Goal: Check status: Check status

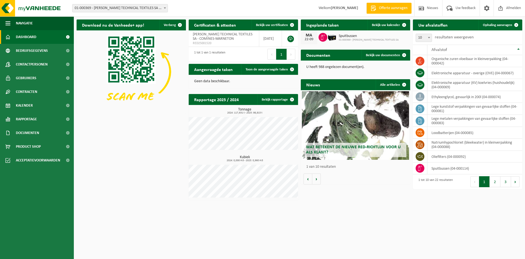
click at [349, 146] on span "Wat betekent de nieuwe RED-richtlijn voor u als klant?" at bounding box center [353, 150] width 95 height 10
click at [429, 38] on b at bounding box center [429, 37] width 2 height 1
select select "50"
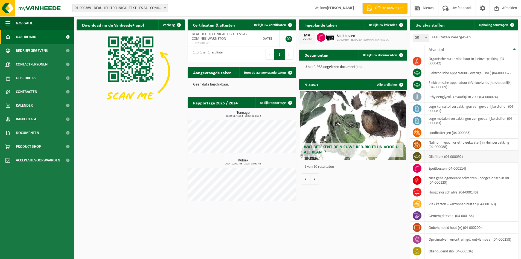
click at [417, 158] on icon at bounding box center [417, 156] width 5 height 3
click at [460, 158] on td "oliefilters (04-000092)" at bounding box center [472, 157] width 94 height 12
click at [419, 157] on icon at bounding box center [417, 156] width 5 height 3
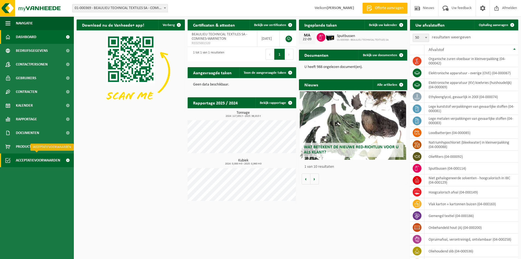
click at [66, 159] on span at bounding box center [68, 160] width 12 height 14
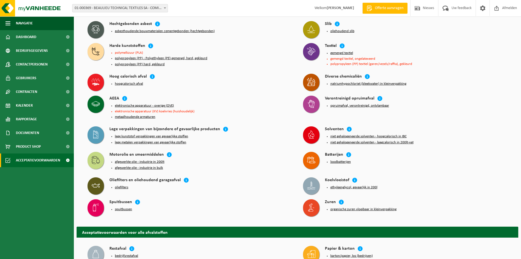
scroll to position [109, 0]
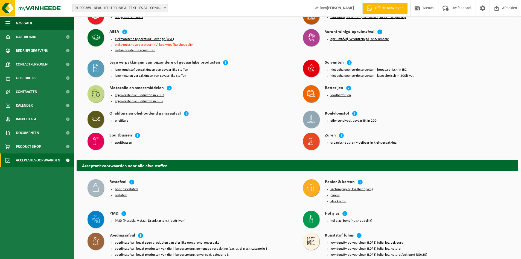
click at [170, 111] on h4 "Oliefilters en oliehoudend garageafval" at bounding box center [144, 114] width 71 height 6
click at [121, 118] on button "oliefilters" at bounding box center [121, 120] width 13 height 4
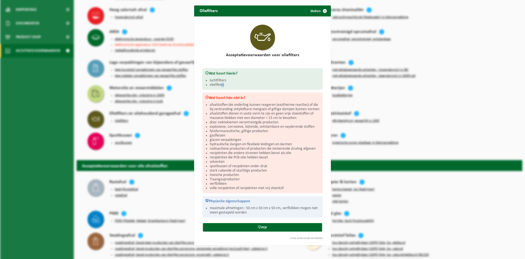
drag, startPoint x: 227, startPoint y: 84, endPoint x: 220, endPoint y: 82, distance: 7.4
click at [220, 83] on li "oliefilters" at bounding box center [265, 85] width 110 height 4
click at [247, 83] on li "oliefilters" at bounding box center [265, 85] width 110 height 4
click at [317, 11] on button "Sluiten" at bounding box center [318, 10] width 24 height 11
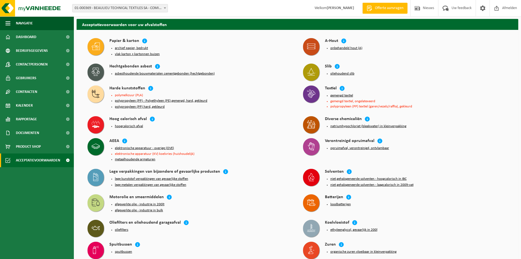
scroll to position [0, 0]
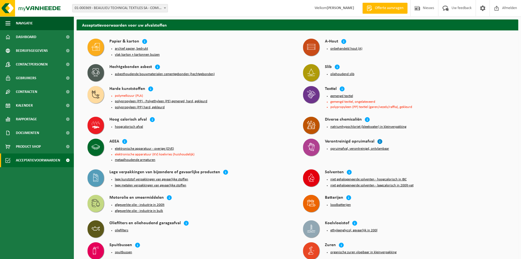
click at [378, 140] on icon at bounding box center [379, 140] width 5 height 5
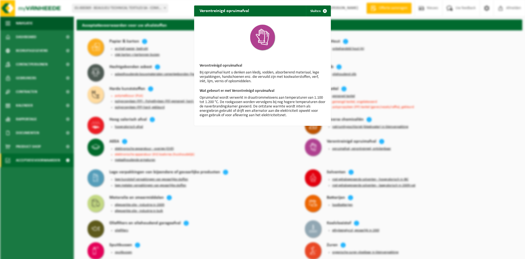
click at [322, 10] on span "button" at bounding box center [325, 10] width 11 height 11
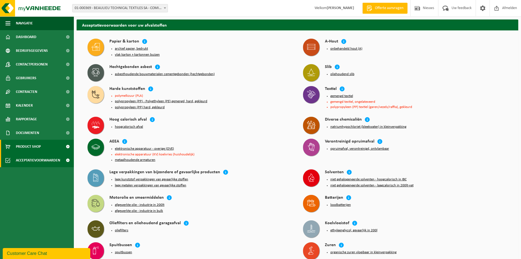
click at [29, 145] on span "Product Shop" at bounding box center [28, 147] width 25 height 14
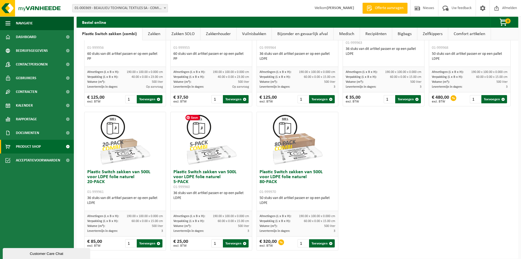
scroll to position [255, 0]
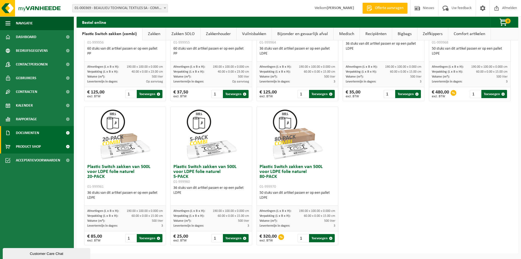
click at [29, 132] on span "Documenten" at bounding box center [27, 133] width 23 height 14
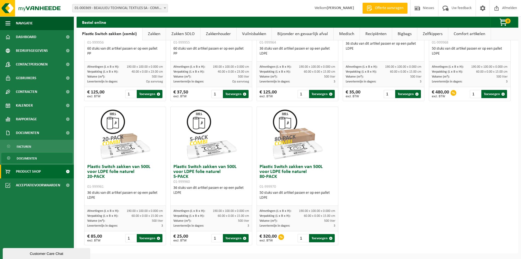
click at [30, 158] on span "Documenten" at bounding box center [27, 158] width 20 height 10
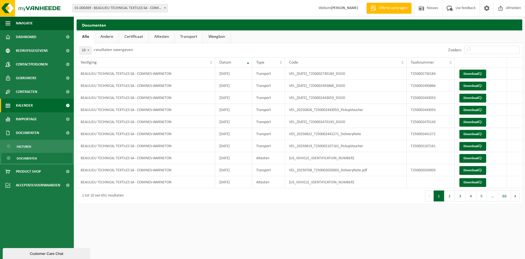
click at [31, 105] on span "Kalender" at bounding box center [24, 106] width 17 height 14
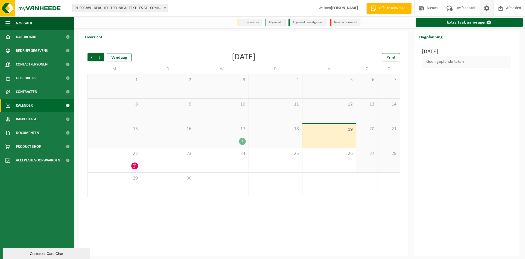
click at [486, 8] on span at bounding box center [487, 8] width 8 height 16
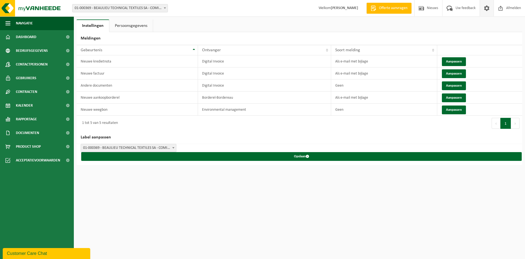
click at [486, 8] on span at bounding box center [487, 8] width 8 height 16
click at [31, 36] on span "Dashboard" at bounding box center [26, 37] width 21 height 14
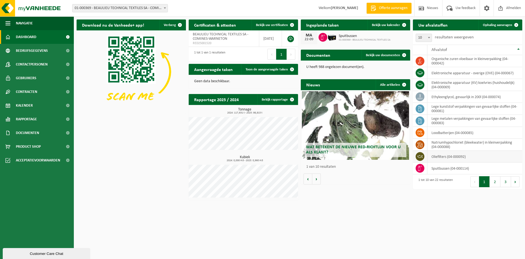
click at [420, 157] on icon at bounding box center [420, 156] width 5 height 5
drag, startPoint x: 420, startPoint y: 157, endPoint x: 424, endPoint y: 157, distance: 4.1
click at [421, 157] on icon at bounding box center [420, 156] width 5 height 5
click at [422, 167] on icon at bounding box center [420, 167] width 5 height 5
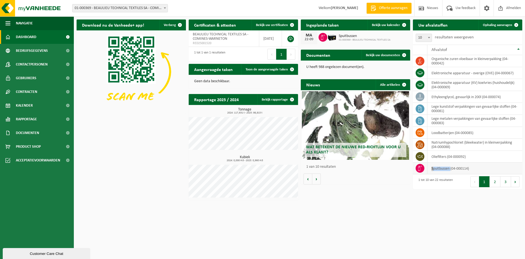
click at [422, 167] on icon at bounding box center [420, 167] width 5 height 5
click at [431, 167] on td "spuitbussen (04-000114)" at bounding box center [475, 168] width 95 height 12
click at [29, 92] on span "Contracten" at bounding box center [26, 92] width 21 height 14
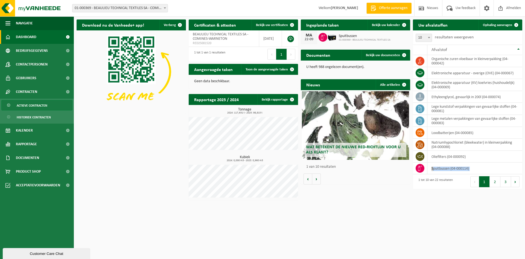
click at [37, 104] on span "Actieve contracten" at bounding box center [32, 105] width 31 height 10
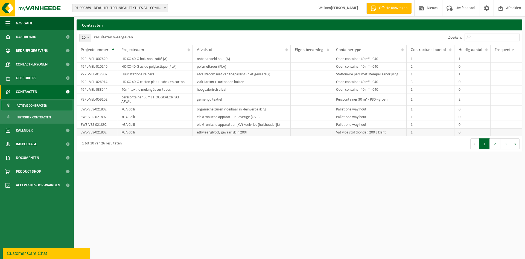
click at [125, 129] on td "KGA Colli" at bounding box center [155, 132] width 76 height 8
click at [177, 129] on td "KGA Colli" at bounding box center [155, 132] width 76 height 8
click at [91, 38] on span "10" at bounding box center [85, 38] width 12 height 8
select select "50"
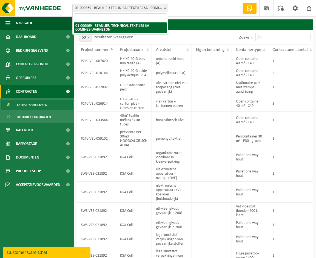
click at [143, 7] on span "01-000369 - BEAULIEU TECHNICAL TEXTILES SA - COMINES-WARNETON" at bounding box center [120, 8] width 95 height 8
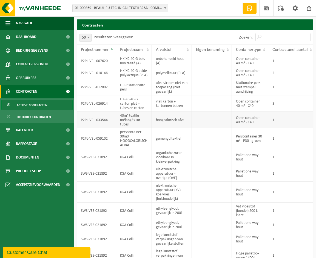
click at [82, 125] on td "P2PL-VEL-033544" at bounding box center [96, 120] width 39 height 16
click at [207, 123] on td at bounding box center [212, 120] width 40 height 16
